Goal: Task Accomplishment & Management: Use online tool/utility

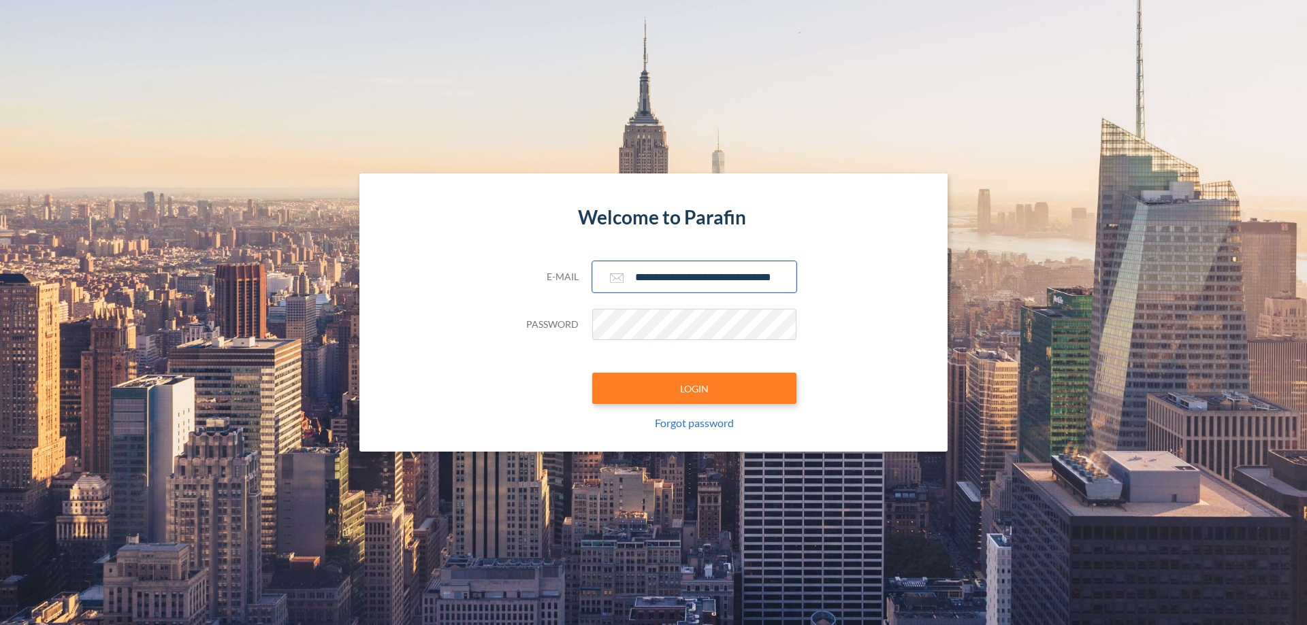
type input "**********"
click at [694, 389] on button "LOGIN" at bounding box center [694, 388] width 204 height 31
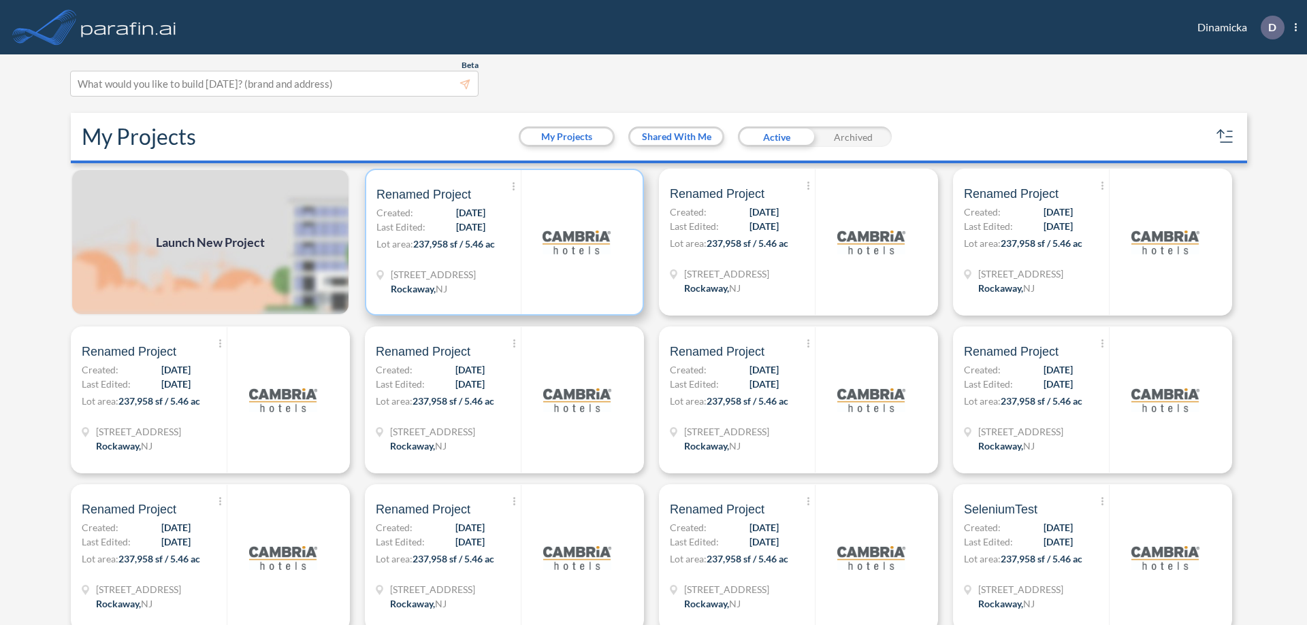
scroll to position [3, 0]
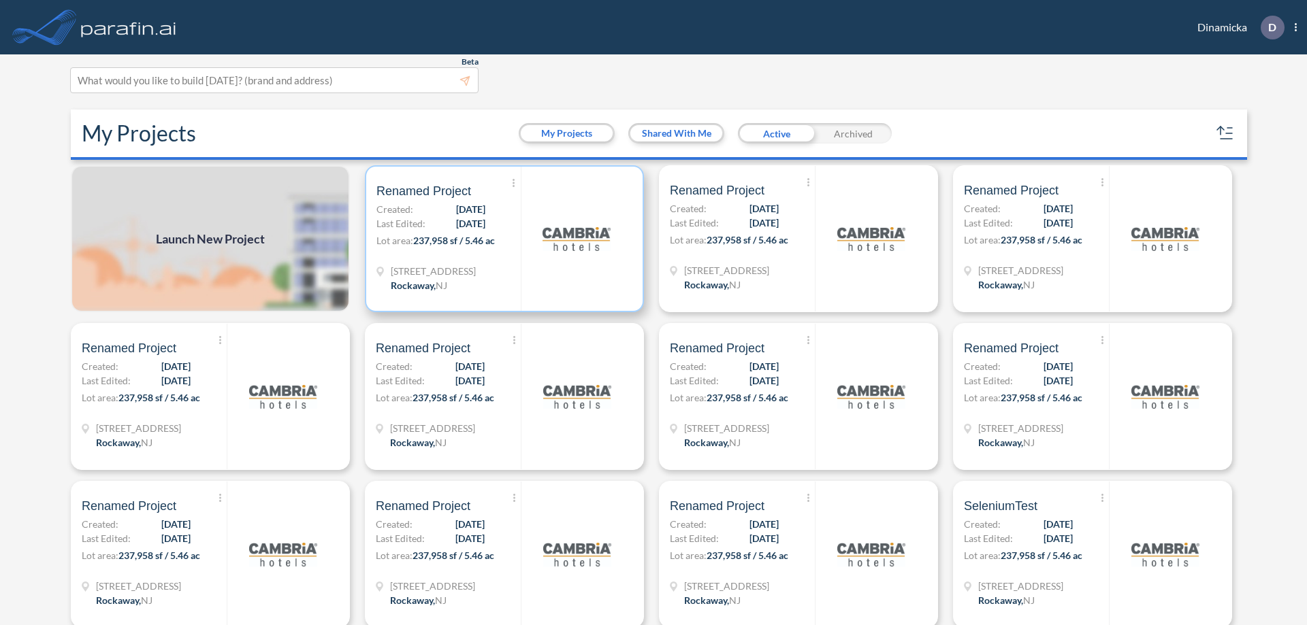
click at [502, 239] on p "Lot area: 237,958 sf / 5.46 ac" at bounding box center [448, 243] width 144 height 20
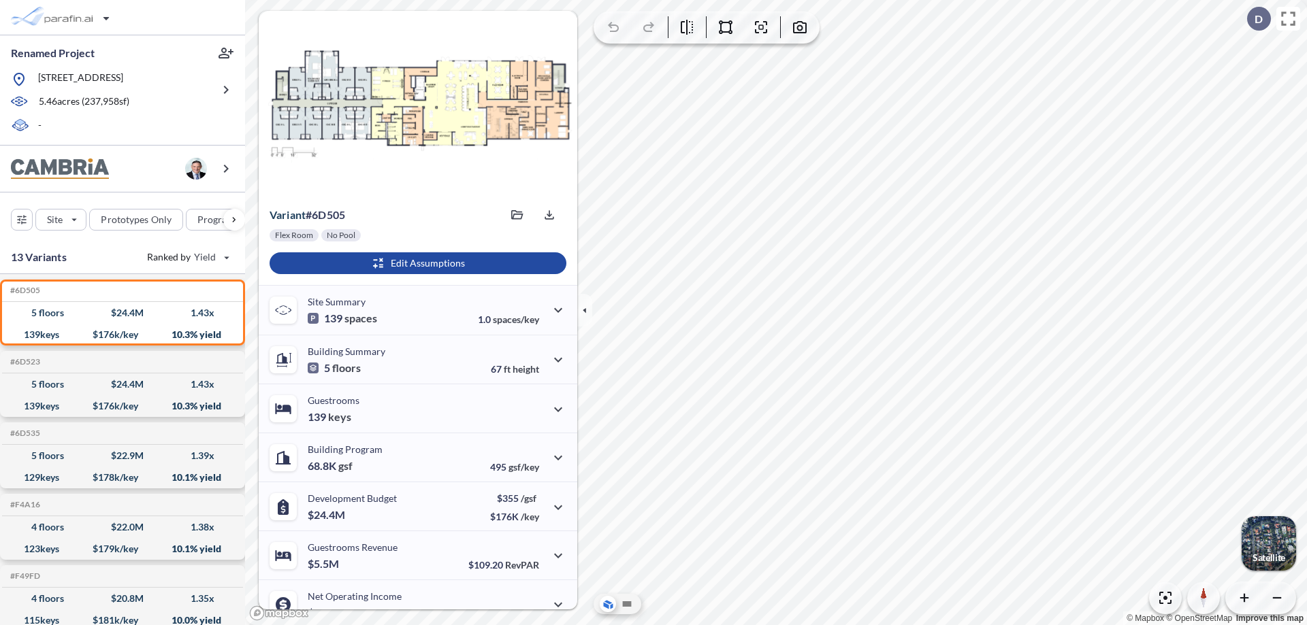
scroll to position [69, 0]
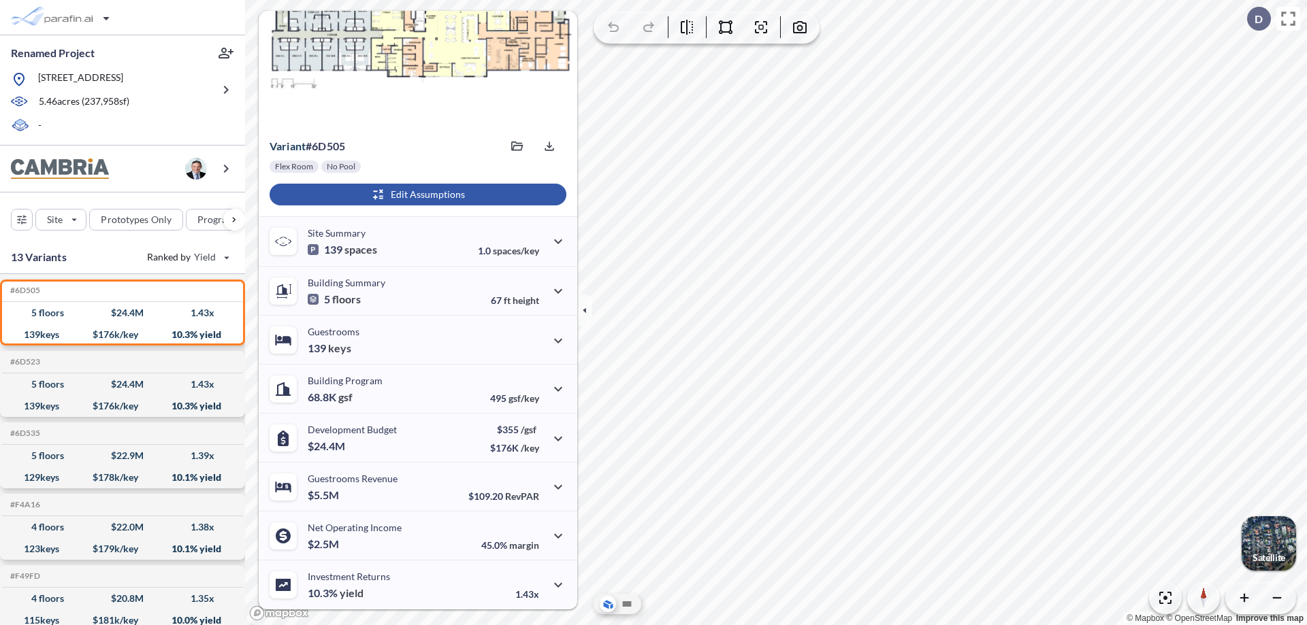
click at [416, 195] on div "button" at bounding box center [418, 195] width 297 height 22
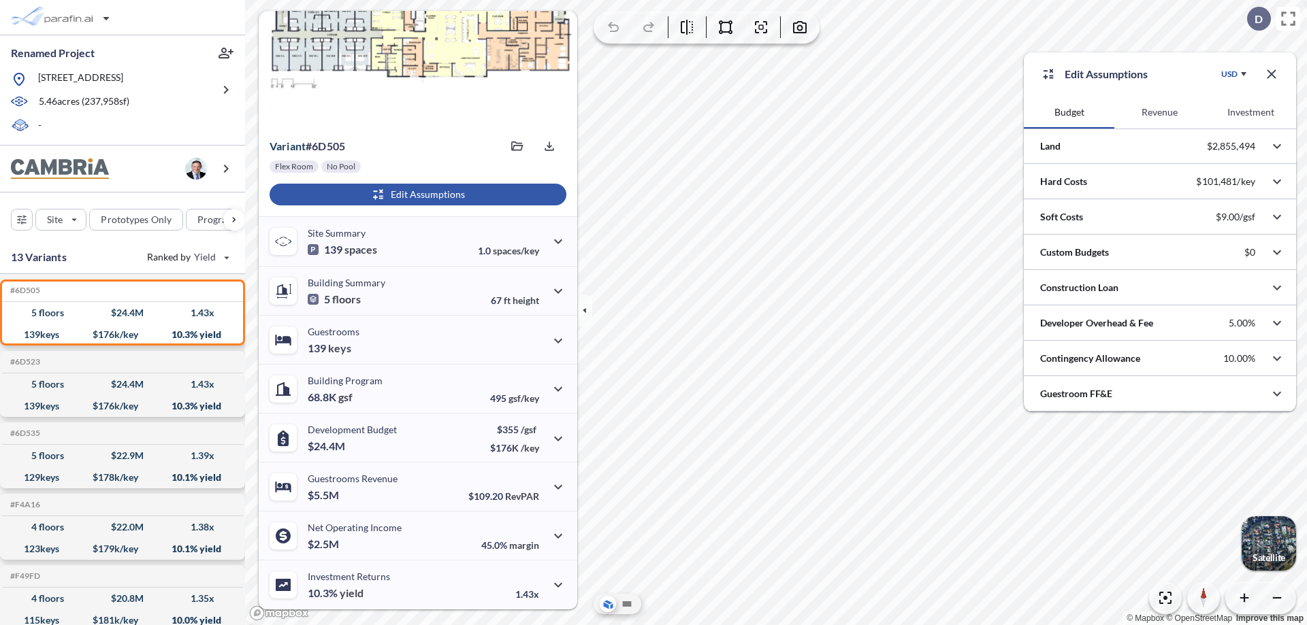
click at [1159, 112] on button "Revenue" at bounding box center [1159, 112] width 91 height 33
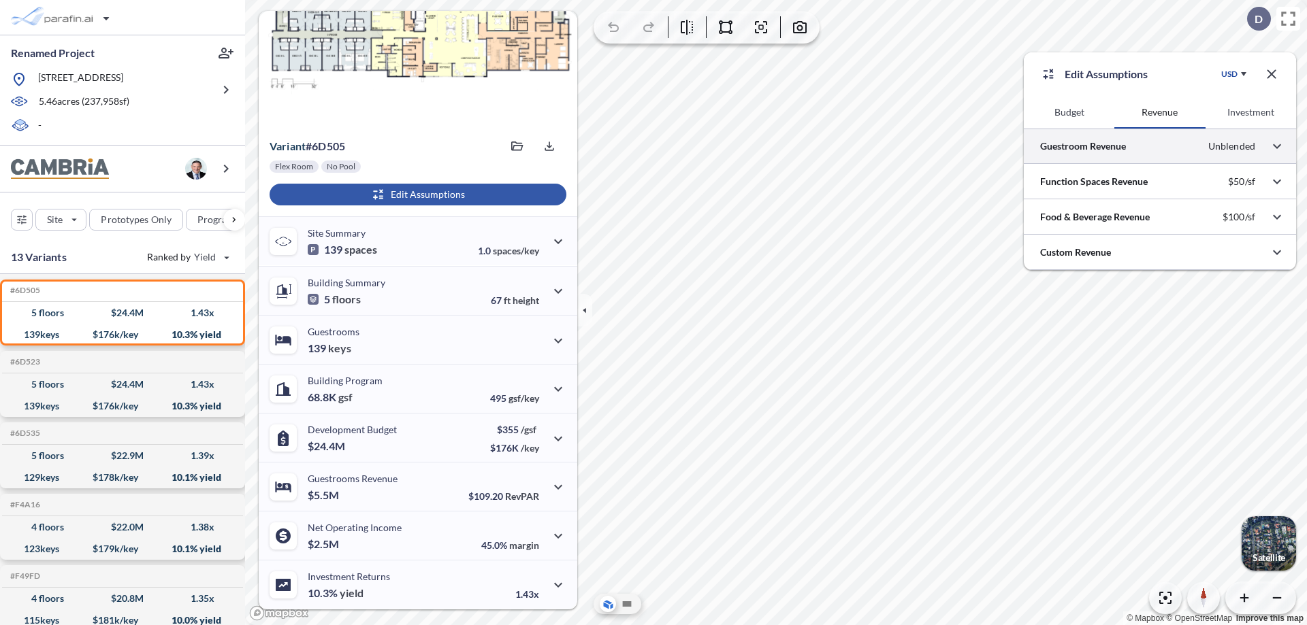
click at [1160, 146] on div at bounding box center [1160, 146] width 272 height 35
